Goal: Task Accomplishment & Management: Use online tool/utility

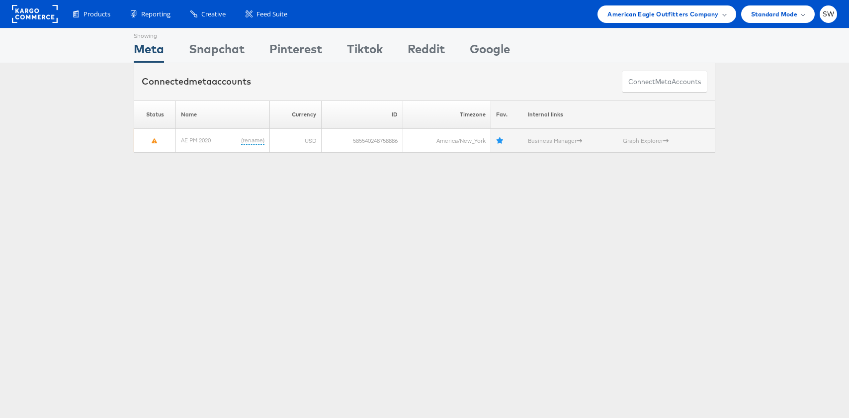
click at [641, 24] on div "Products Product Catalogs Enhance Your Product Catalog, Map Them to Publishers,…" at bounding box center [424, 14] width 849 height 28
click at [641, 22] on div "Products Product Catalogs Enhance Your Product Catalog, Map Them to Publishers,…" at bounding box center [424, 14] width 849 height 28
click at [646, 16] on span "American Eagle Outfitters Company" at bounding box center [663, 14] width 111 height 10
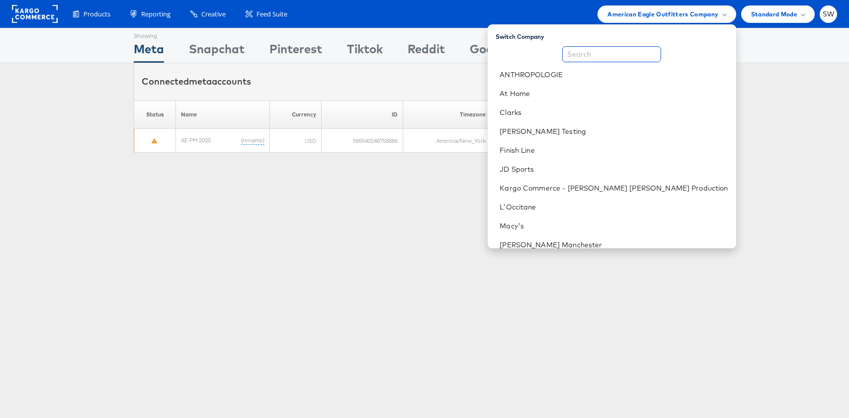
click at [629, 59] on input "text" at bounding box center [611, 54] width 99 height 16
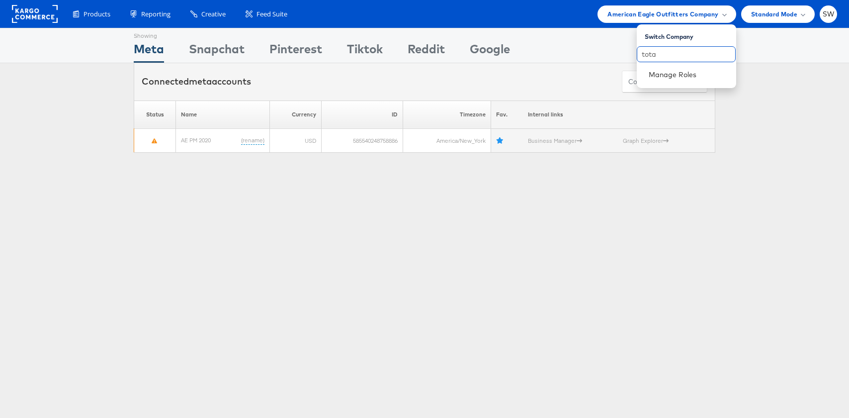
type input "total"
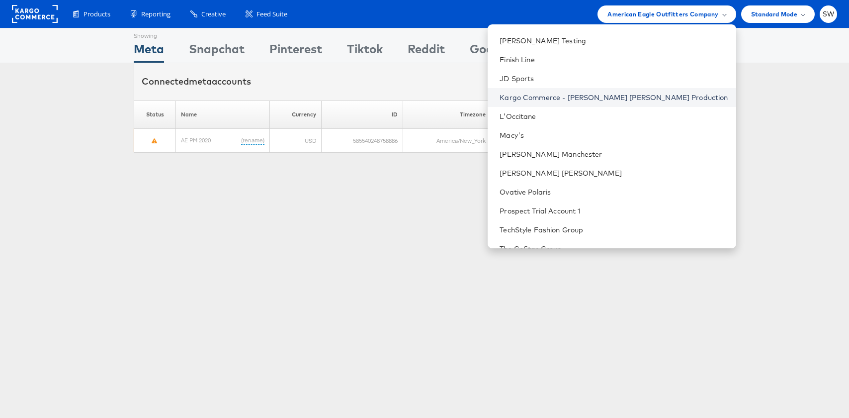
scroll to position [140, 0]
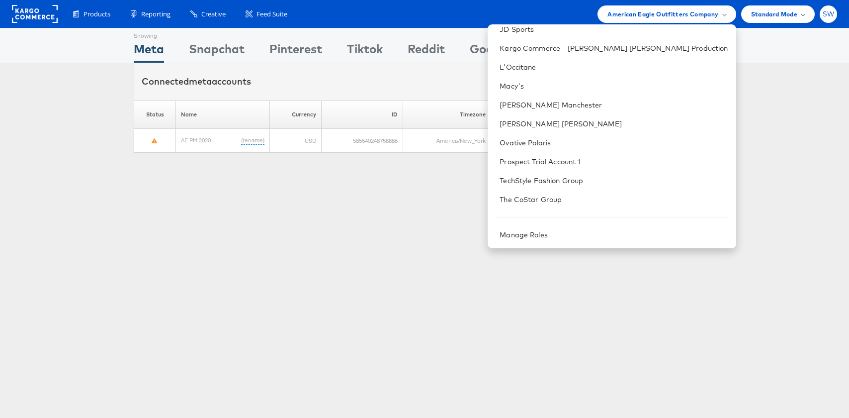
click at [826, 16] on span "SW" at bounding box center [829, 14] width 12 height 6
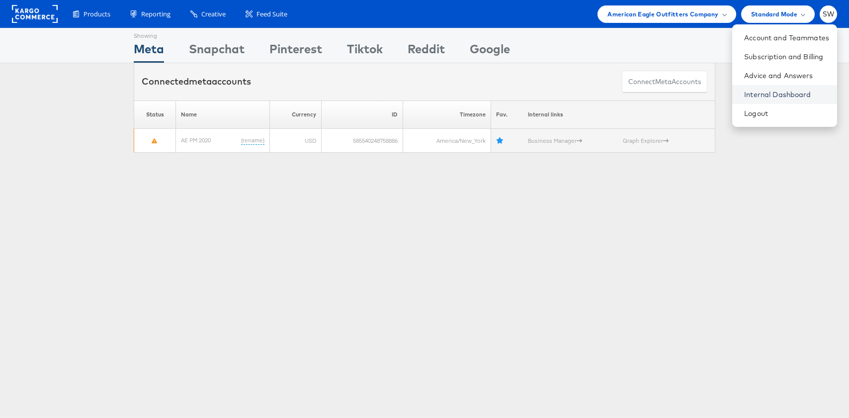
click at [751, 94] on link "Internal Dashboard" at bounding box center [786, 94] width 85 height 10
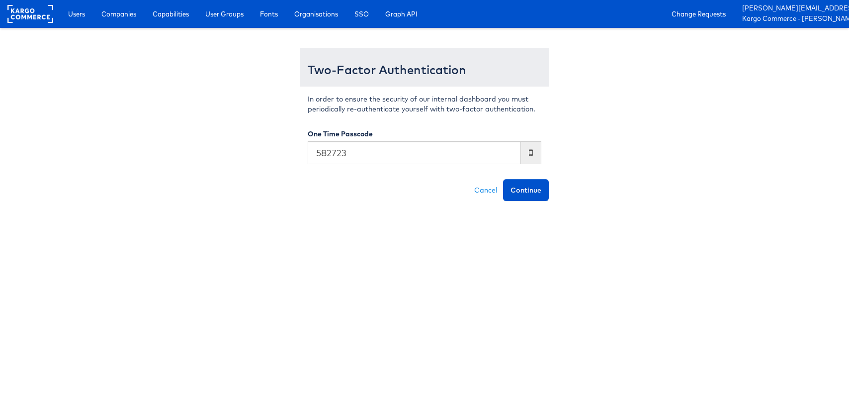
type input "582723"
click at [503, 179] on button "Continue" at bounding box center [526, 190] width 46 height 22
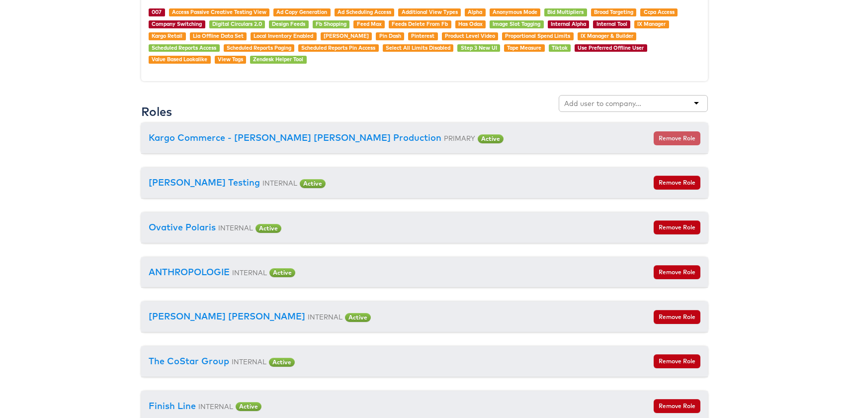
scroll to position [1039, 0]
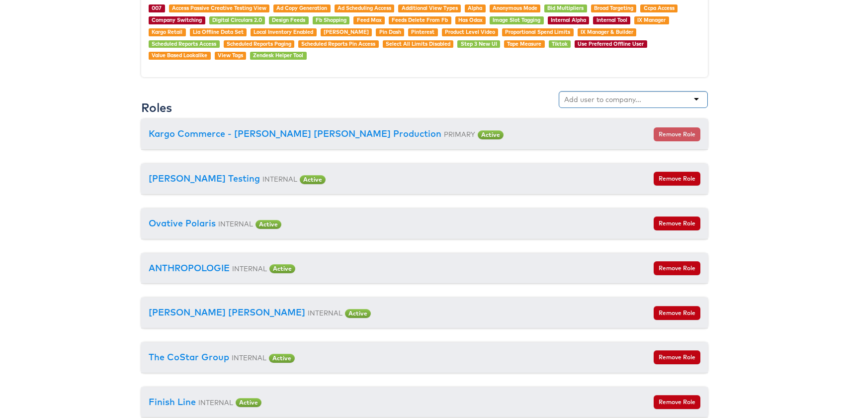
click at [628, 100] on input "text" at bounding box center [603, 99] width 79 height 10
type input "total"
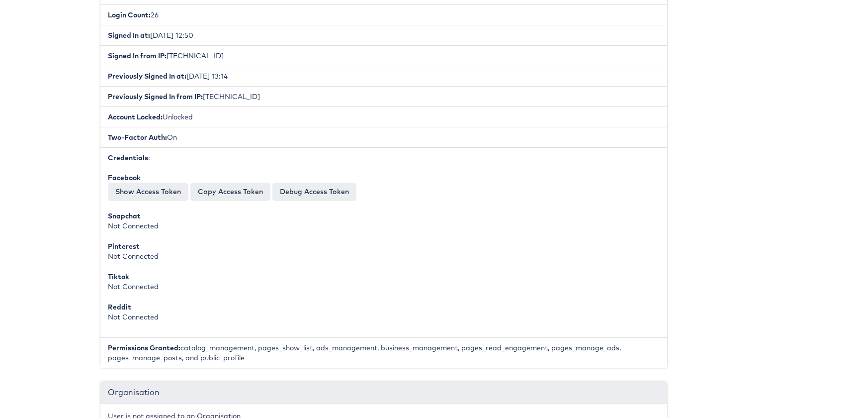
scroll to position [248, 41]
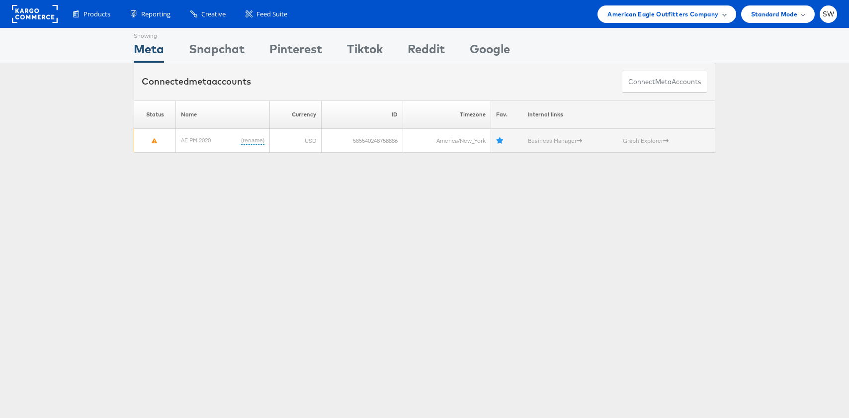
click at [688, 12] on span "American Eagle Outfitters Company" at bounding box center [663, 14] width 111 height 10
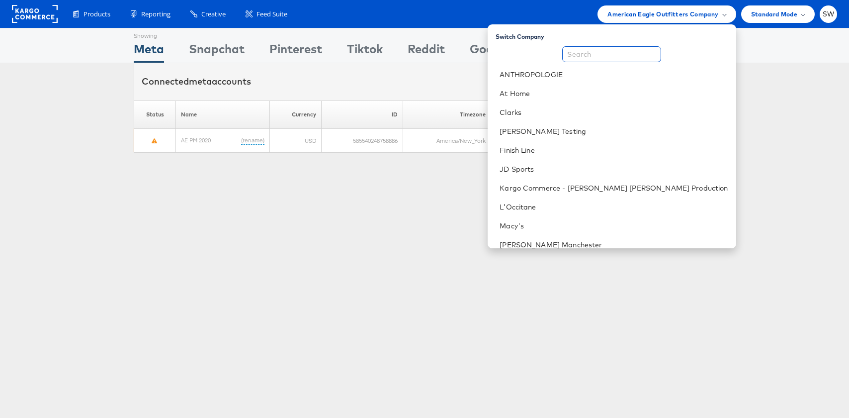
click at [661, 50] on input "text" at bounding box center [611, 54] width 99 height 16
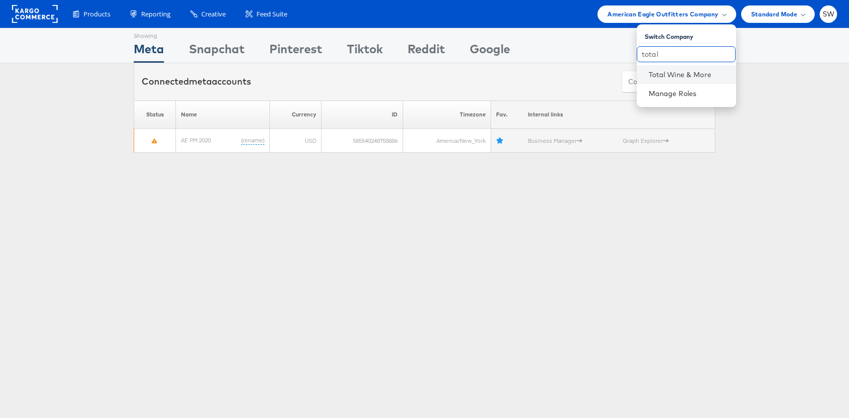
type input "total"
click at [666, 81] on li "Total Wine & More" at bounding box center [686, 74] width 99 height 19
click at [668, 78] on link "Total Wine & More" at bounding box center [689, 75] width 80 height 10
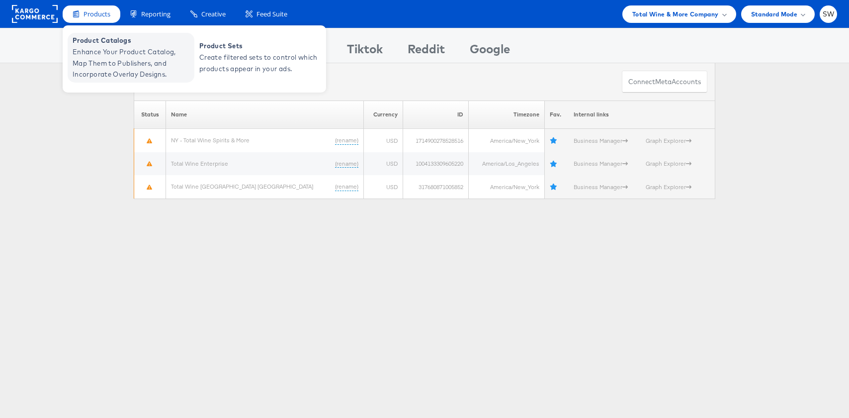
click at [96, 51] on span "Enhance Your Product Catalog, Map Them to Publishers, and Incorporate Overlay D…" at bounding box center [132, 63] width 119 height 34
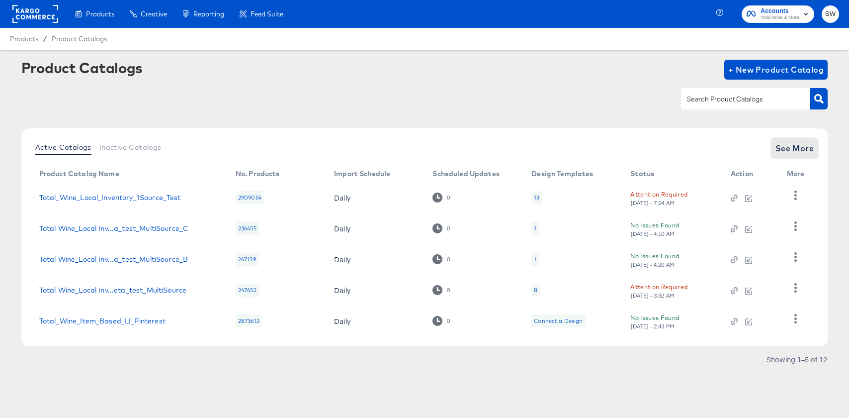
click at [785, 151] on span "See More" at bounding box center [795, 148] width 39 height 14
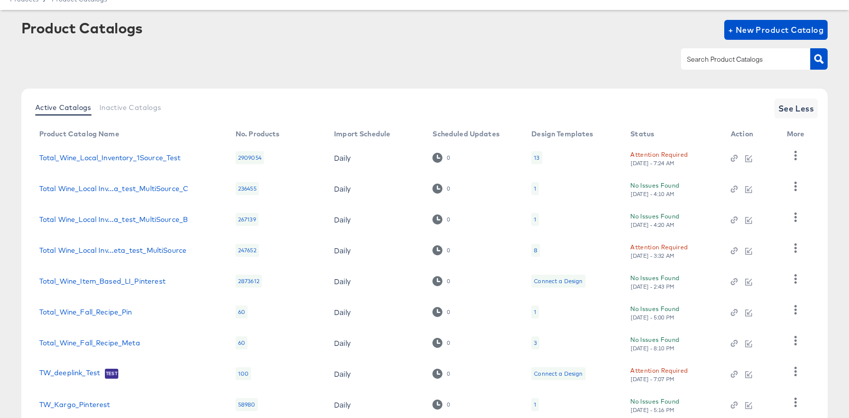
scroll to position [138, 0]
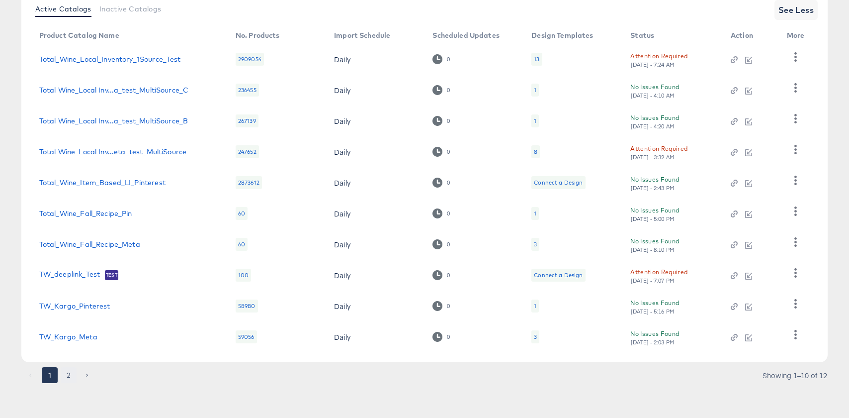
click at [74, 378] on button "2" at bounding box center [69, 375] width 16 height 16
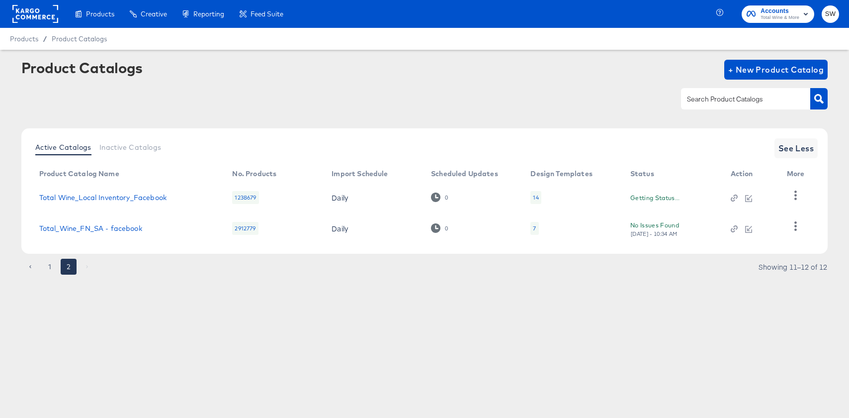
scroll to position [0, 0]
click at [149, 197] on link "Total Wine_Local Inventory_Facebook" at bounding box center [102, 197] width 127 height 8
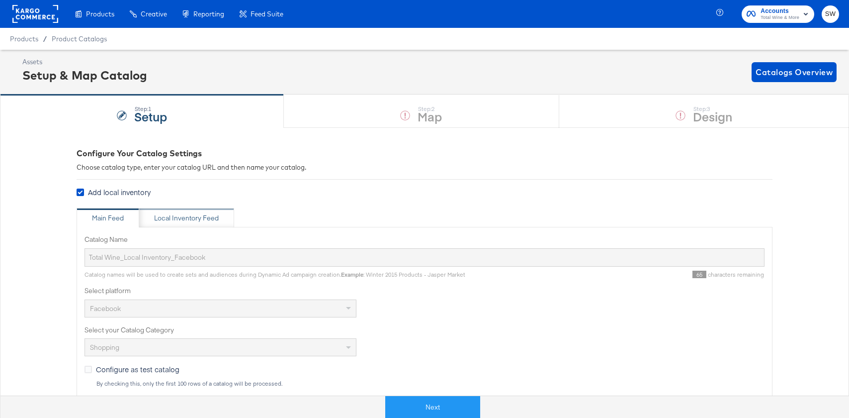
click at [182, 219] on div "Local Inventory Feed" at bounding box center [186, 217] width 65 height 9
type input "Local Inventory Feed for Total Wine"
type input "https://ace.stitcherads.com/exports/1314/universal/none/universal/export.csv"
click at [124, 223] on div "Main Feed" at bounding box center [108, 218] width 63 height 20
type input "Total Wine_Local Inventory_Facebook"
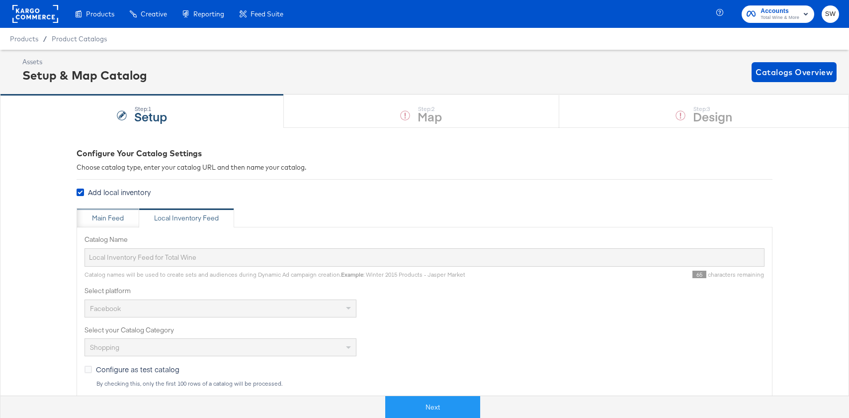
type input "https://ace.stitcherads.com/exports/1313/universal/none/universal/export.tsv"
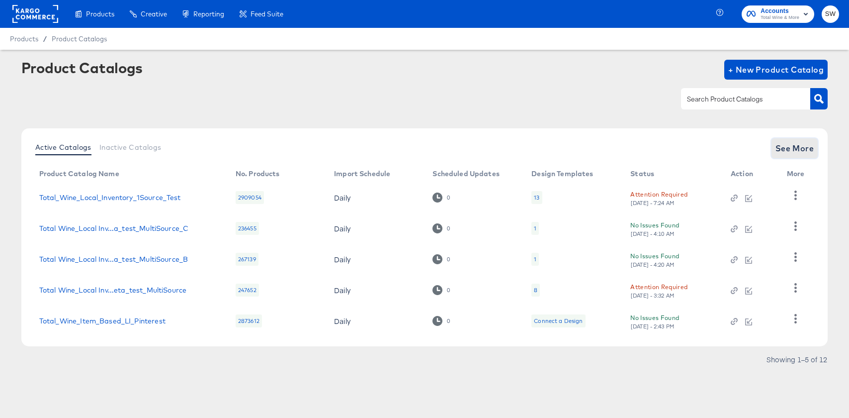
click at [780, 147] on span "See More" at bounding box center [795, 148] width 39 height 14
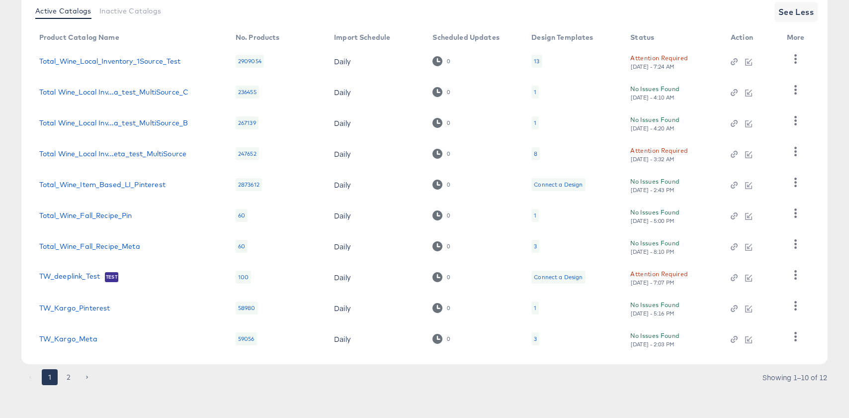
scroll to position [138, 0]
click at [65, 377] on button "2" at bounding box center [69, 375] width 16 height 16
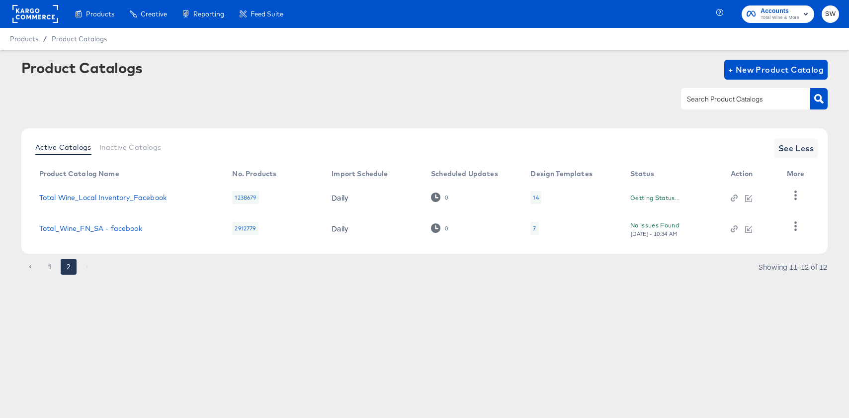
scroll to position [0, 0]
